Goal: Information Seeking & Learning: Learn about a topic

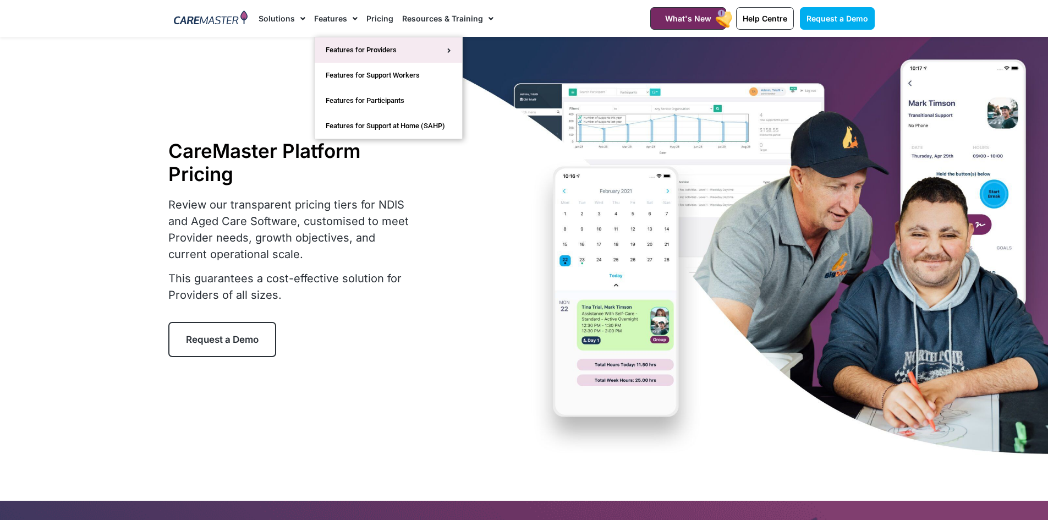
click at [371, 55] on link "Features for Providers" at bounding box center [388, 49] width 147 height 25
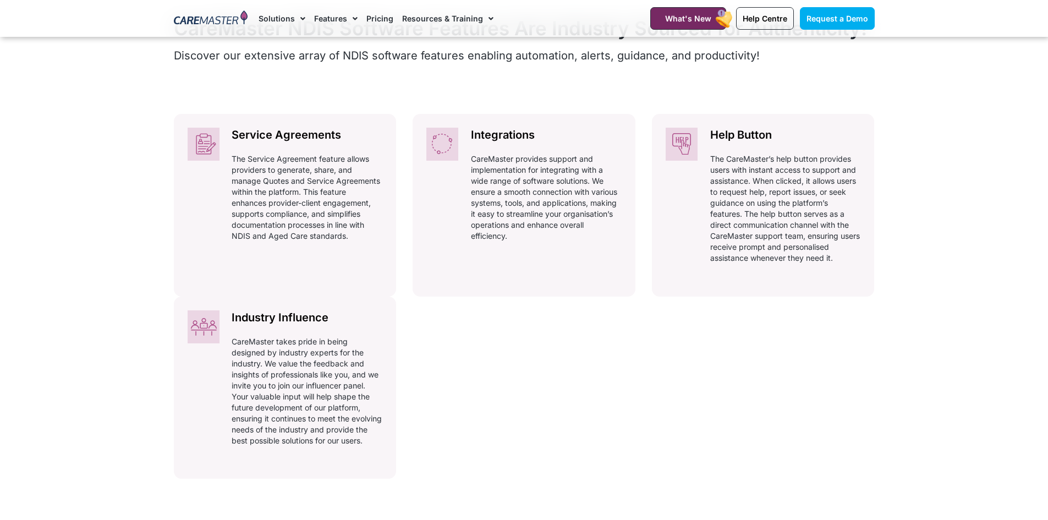
scroll to position [385, 0]
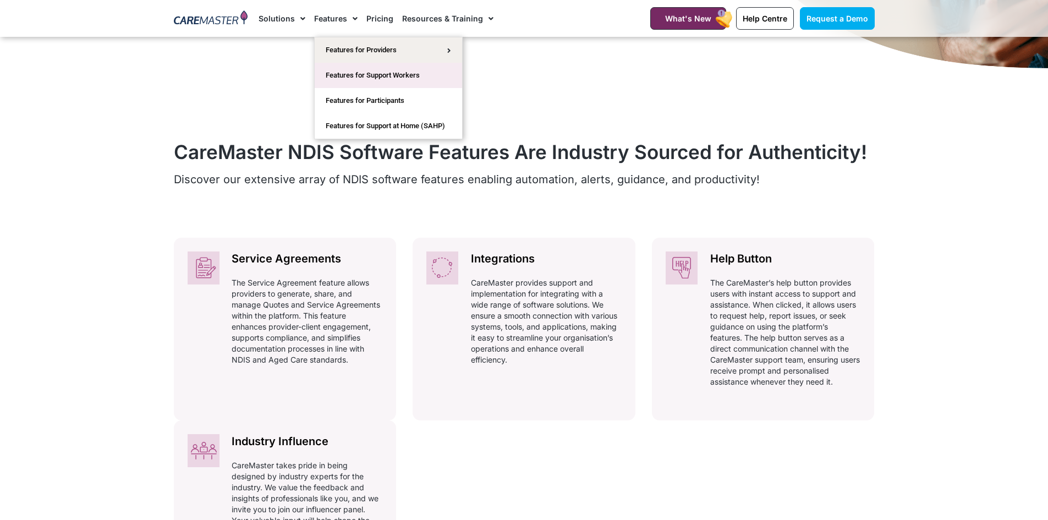
click at [367, 76] on link "Features for Support Workers" at bounding box center [388, 75] width 147 height 25
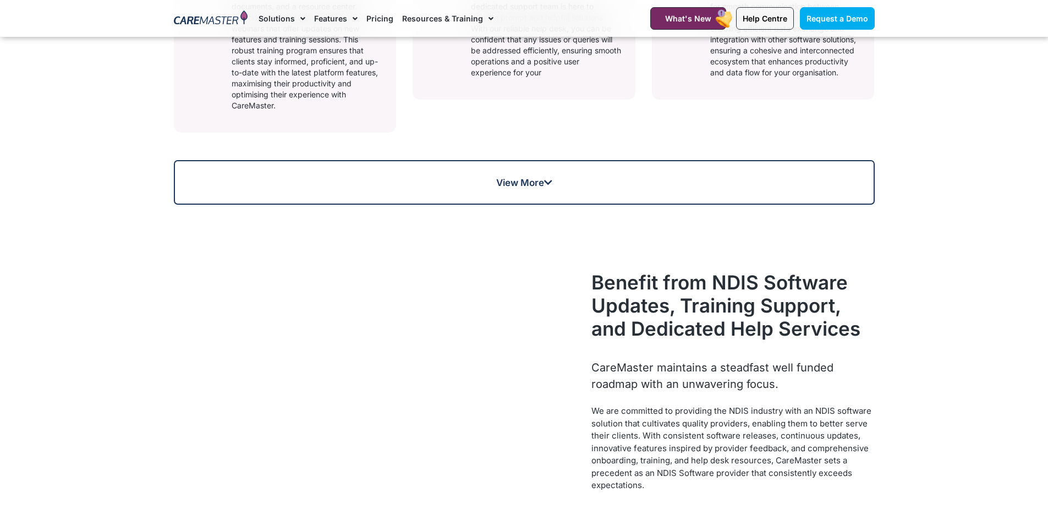
scroll to position [880, 0]
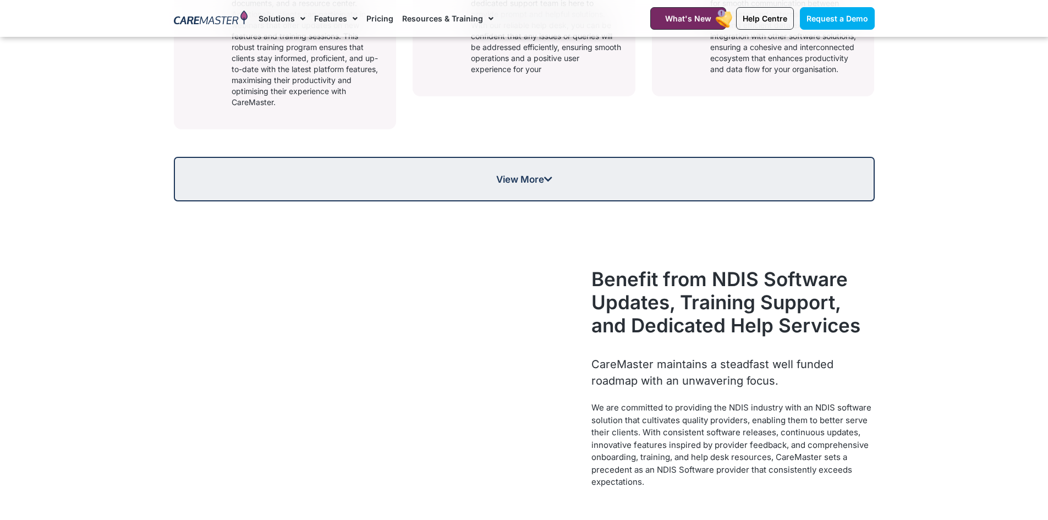
click at [529, 184] on span "View More" at bounding box center [524, 178] width 56 height 9
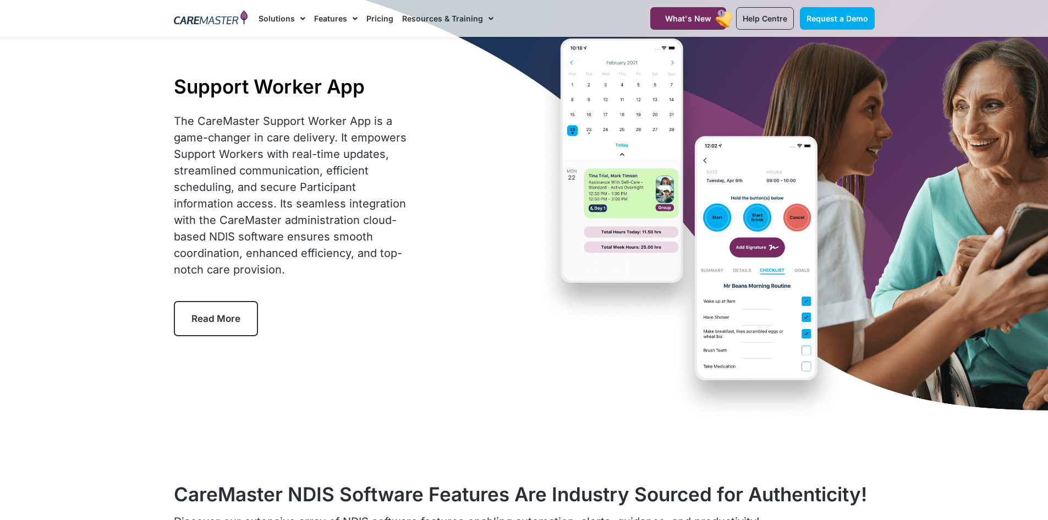
scroll to position [0, 0]
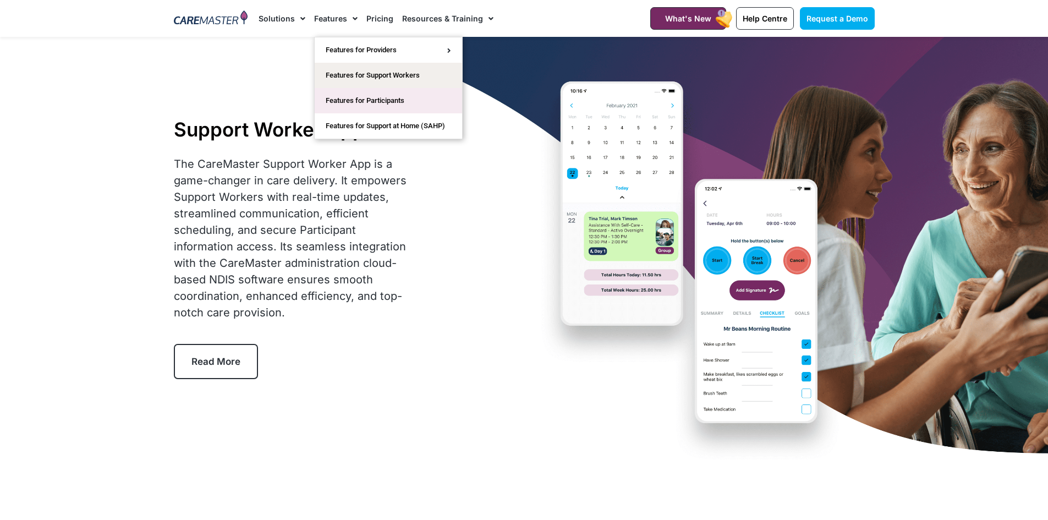
click at [355, 98] on link "Features for Participants" at bounding box center [388, 100] width 147 height 25
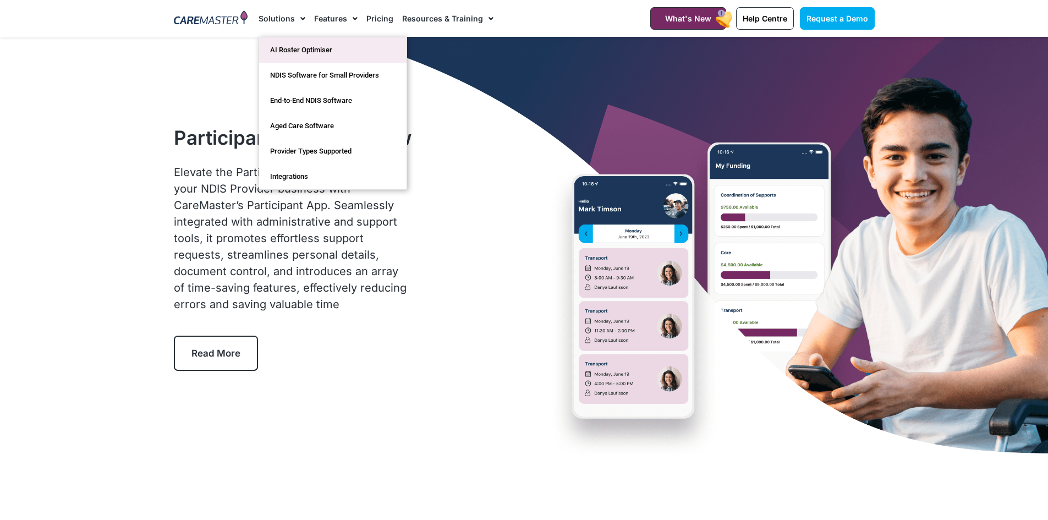
click at [293, 49] on link "AI Roster Optimiser" at bounding box center [332, 49] width 147 height 25
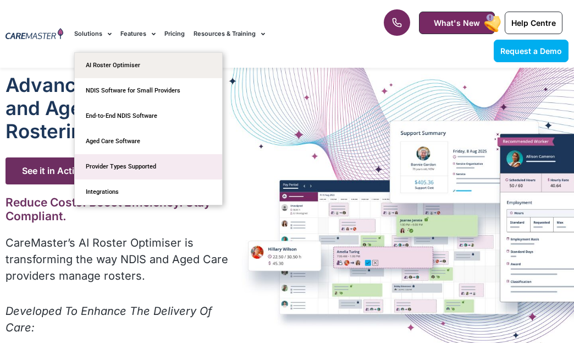
click at [129, 169] on link "Provider Types Supported" at bounding box center [148, 166] width 147 height 25
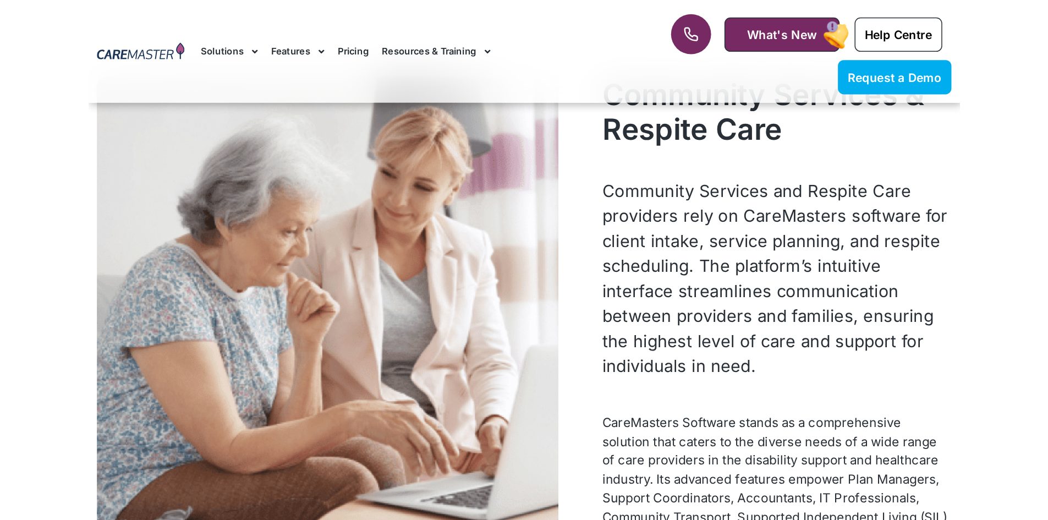
scroll to position [4910, 0]
